Goal: Task Accomplishment & Management: Use online tool/utility

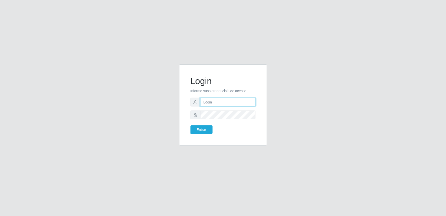
click at [215, 104] on input "text" at bounding box center [228, 101] width 56 height 9
type input "[EMAIL_ADDRESS][DOMAIN_NAME]"
click at [191, 125] on button "Entrar" at bounding box center [202, 129] width 22 height 9
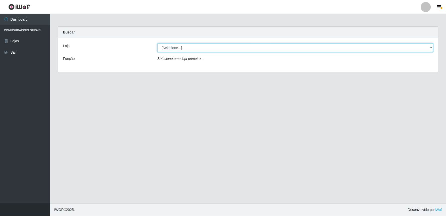
click at [431, 48] on select "[Selecione...] Queiroz Atacadão - Ceará Mirim" at bounding box center [295, 47] width 276 height 9
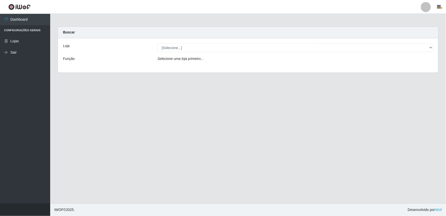
click at [319, 74] on div "Carregando... Buscar Loja [Selecione...] [PERSON_NAME] - [GEOGRAPHIC_DATA] Miri…" at bounding box center [248, 52] width 389 height 52
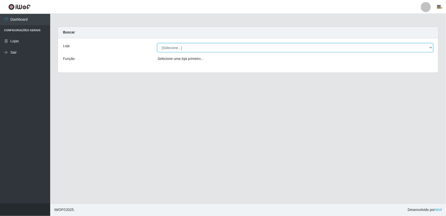
click at [429, 46] on select "[Selecione...] Queiroz Atacadão - Ceará Mirim" at bounding box center [295, 47] width 276 height 9
select select "465"
click at [157, 43] on select "[Selecione...] Queiroz Atacadão - Ceará Mirim" at bounding box center [295, 47] width 276 height 9
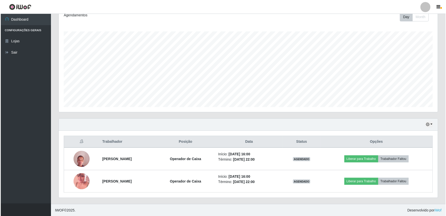
scroll to position [73, 0]
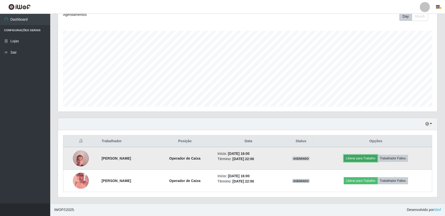
click at [360, 157] on button "Liberar para Trabalho" at bounding box center [361, 157] width 34 height 7
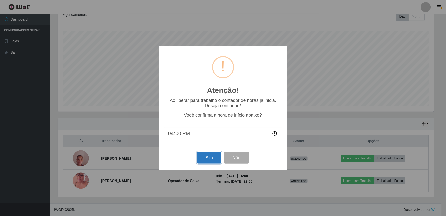
click at [213, 156] on button "Sim" at bounding box center [209, 157] width 24 height 12
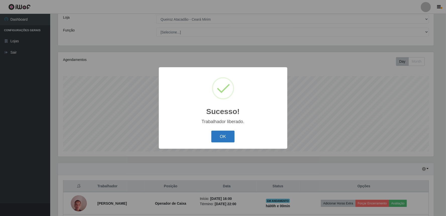
click at [226, 134] on button "OK" at bounding box center [223, 136] width 23 height 12
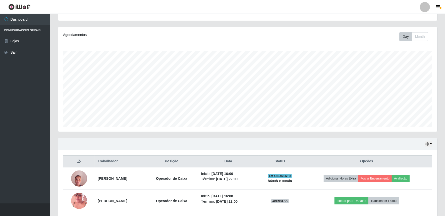
scroll to position [66, 0]
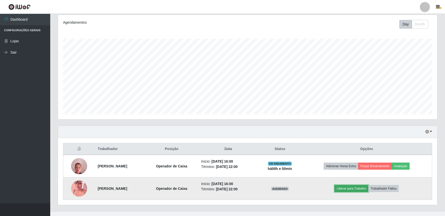
click at [369, 188] on button "Liberar para Trabalho" at bounding box center [352, 188] width 34 height 7
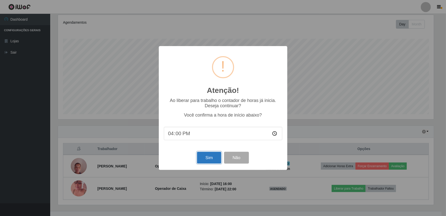
click at [206, 155] on button "Sim" at bounding box center [209, 157] width 24 height 12
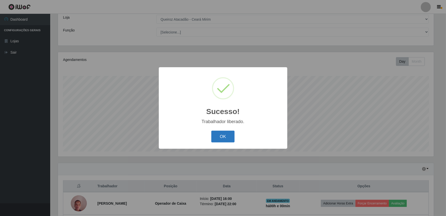
click at [230, 133] on button "OK" at bounding box center [223, 136] width 23 height 12
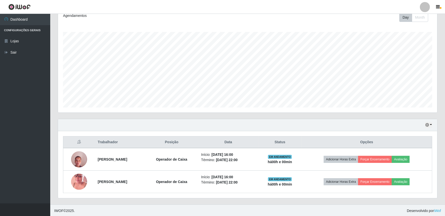
scroll to position [73, 0]
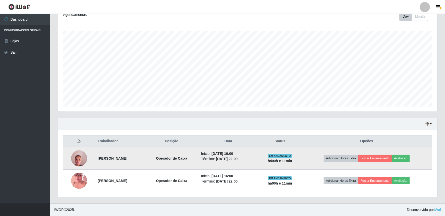
click at [331, 160] on td "Adicionar Horas Extra Forçar Encerramento Avaliação" at bounding box center [366, 158] width 131 height 23
